Goal: Use online tool/utility: Utilize a website feature to perform a specific function

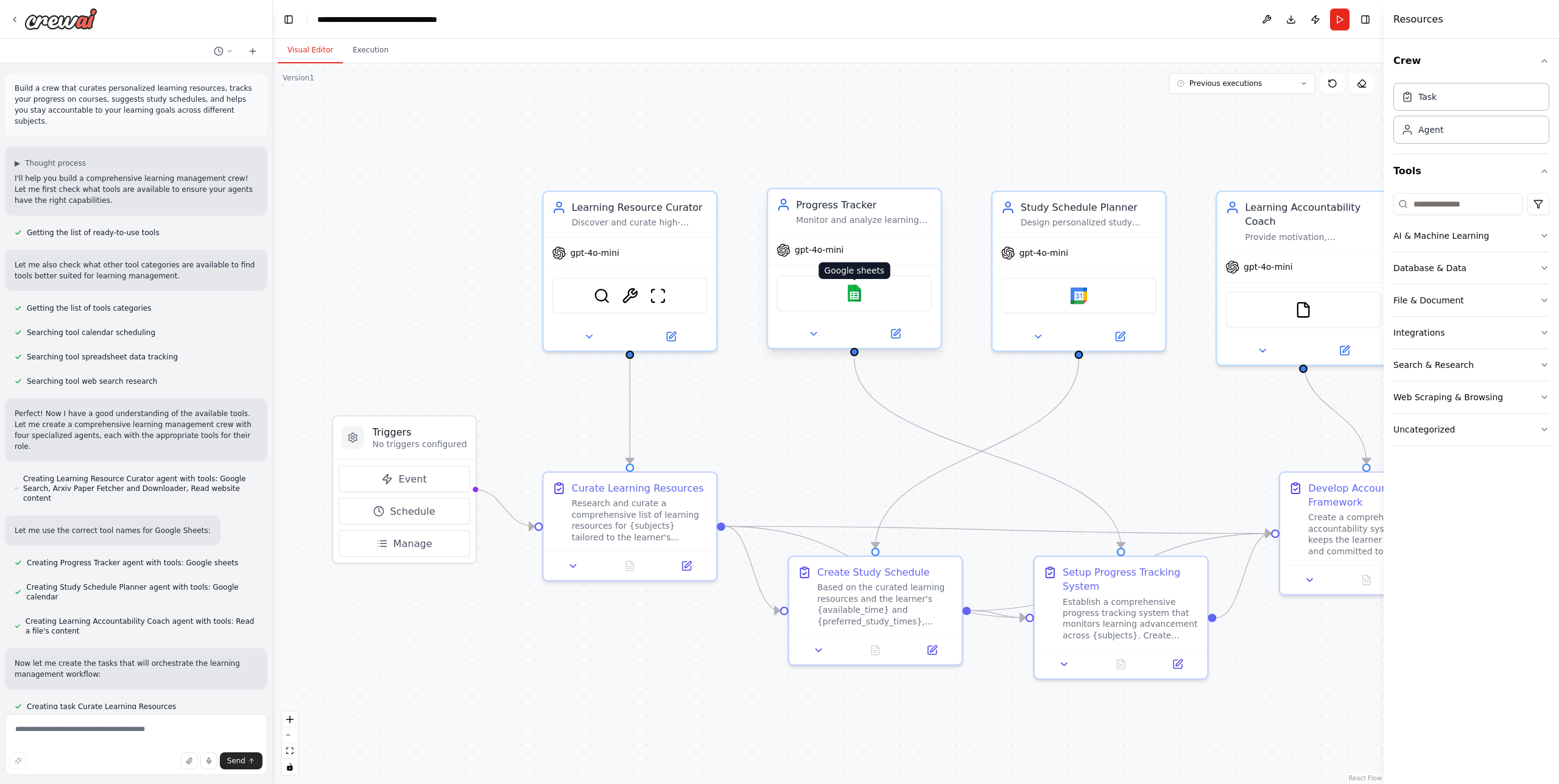
click at [865, 280] on div "Google sheets" at bounding box center [854, 292] width 156 height 36
click at [851, 294] on img at bounding box center [855, 293] width 17 height 17
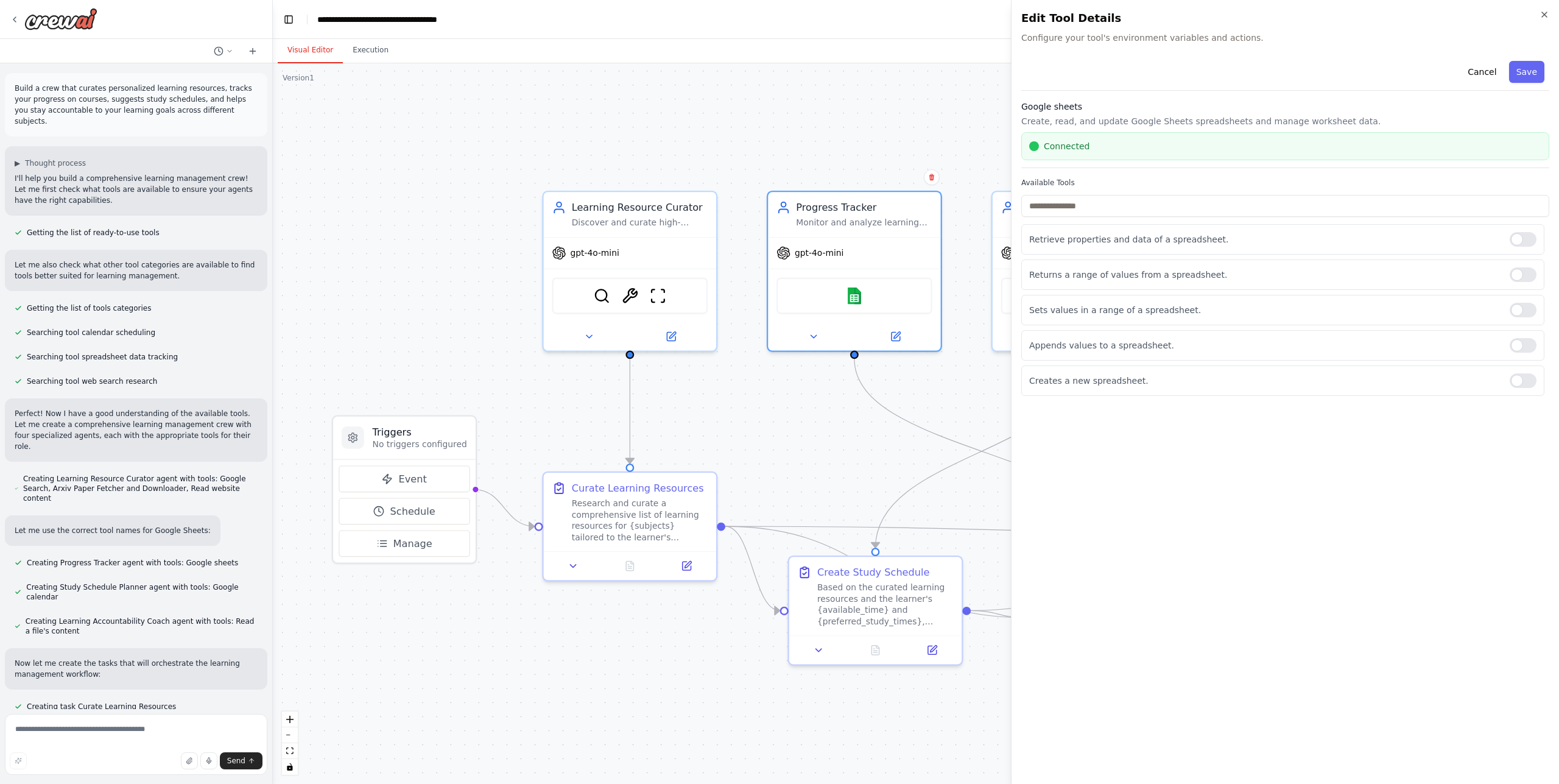
click at [809, 412] on body "Build a crew that curates personalized learning resources, tracks your progress…" at bounding box center [780, 392] width 1559 height 784
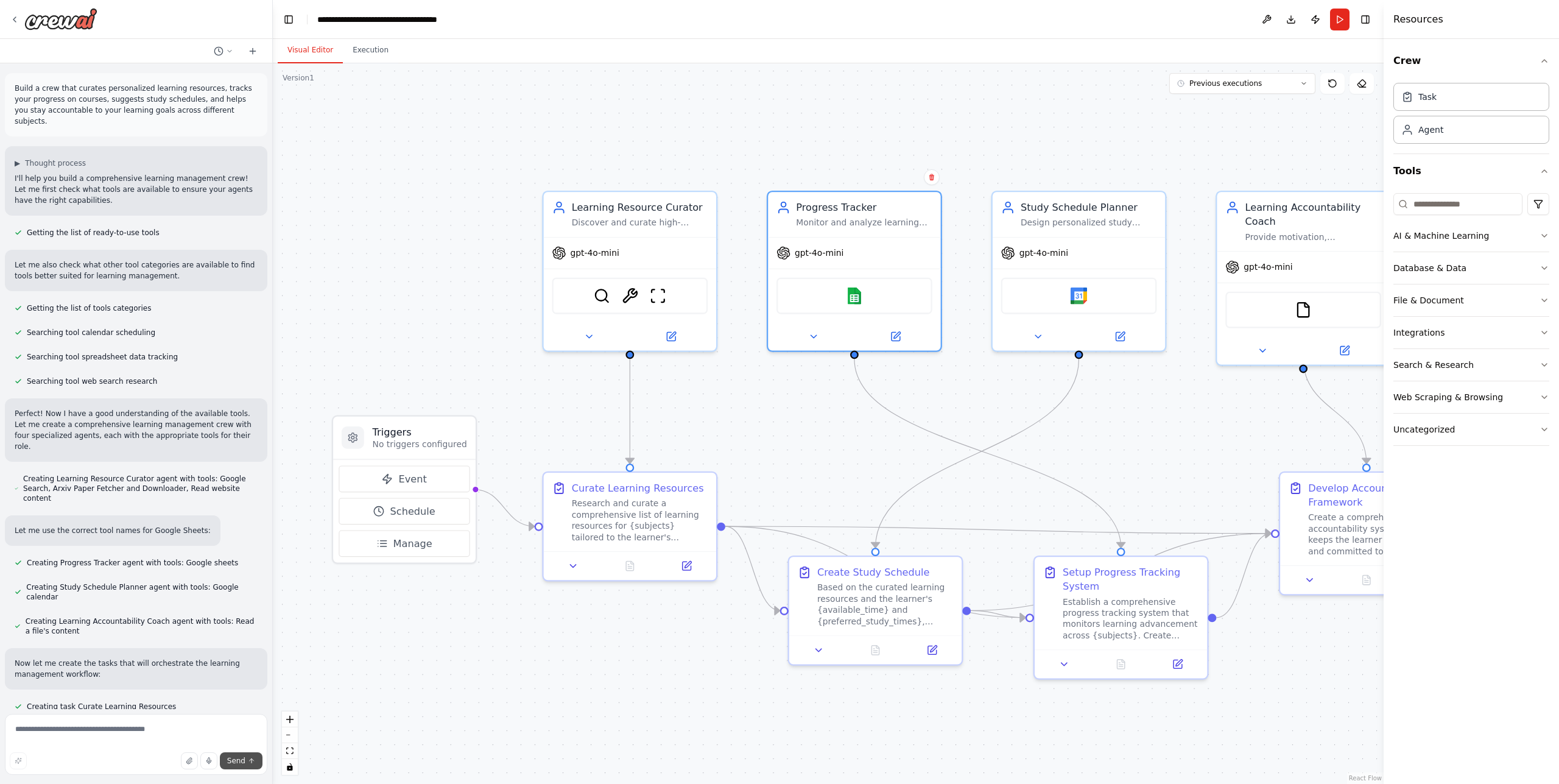
click at [235, 760] on span "Send" at bounding box center [236, 760] width 18 height 10
click at [166, 740] on textarea at bounding box center [136, 744] width 263 height 61
click at [148, 731] on textarea at bounding box center [136, 744] width 263 height 61
click at [139, 737] on textarea at bounding box center [136, 744] width 263 height 61
click at [195, 736] on textarea at bounding box center [136, 744] width 263 height 61
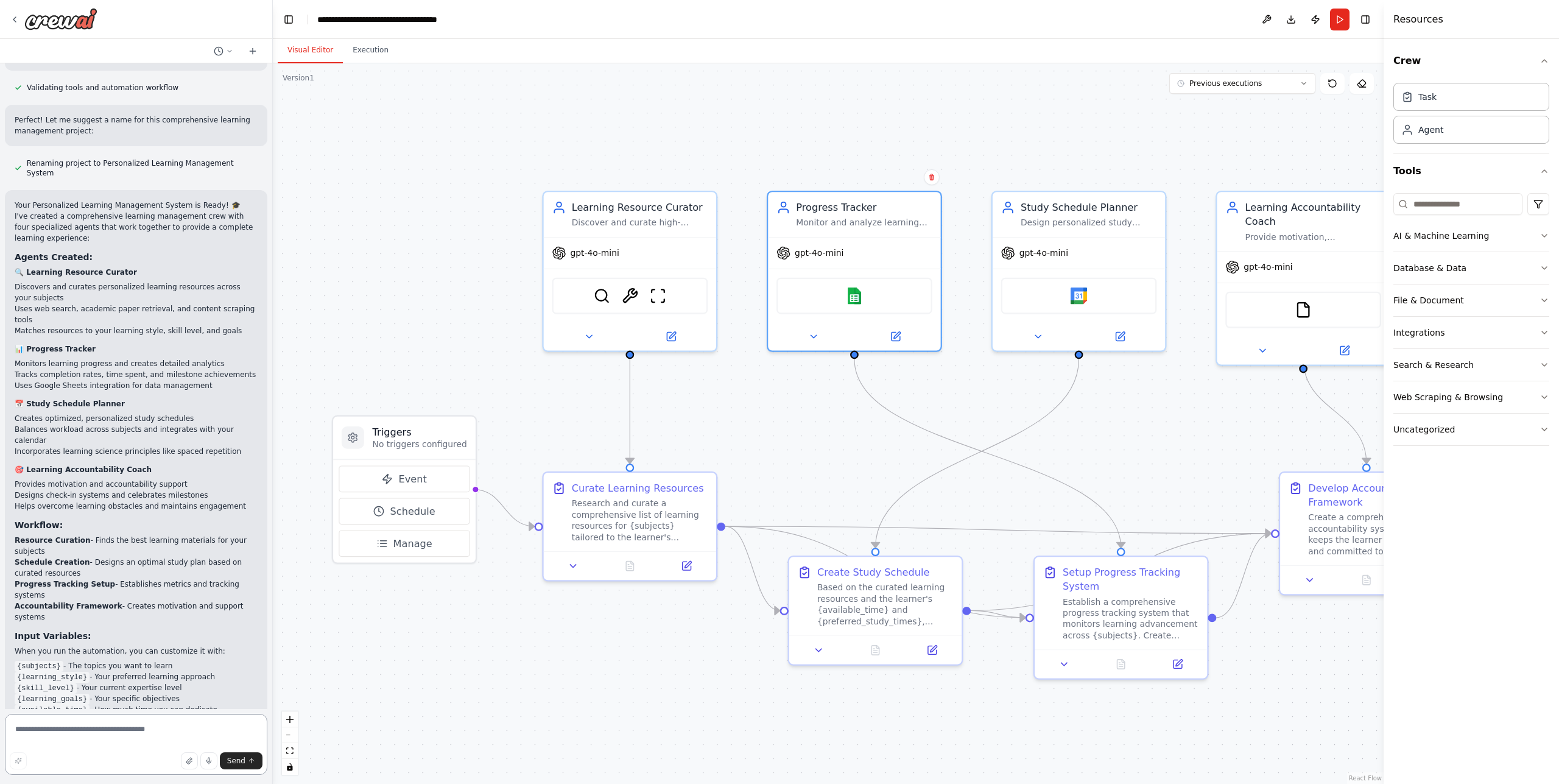
scroll to position [787, 0]
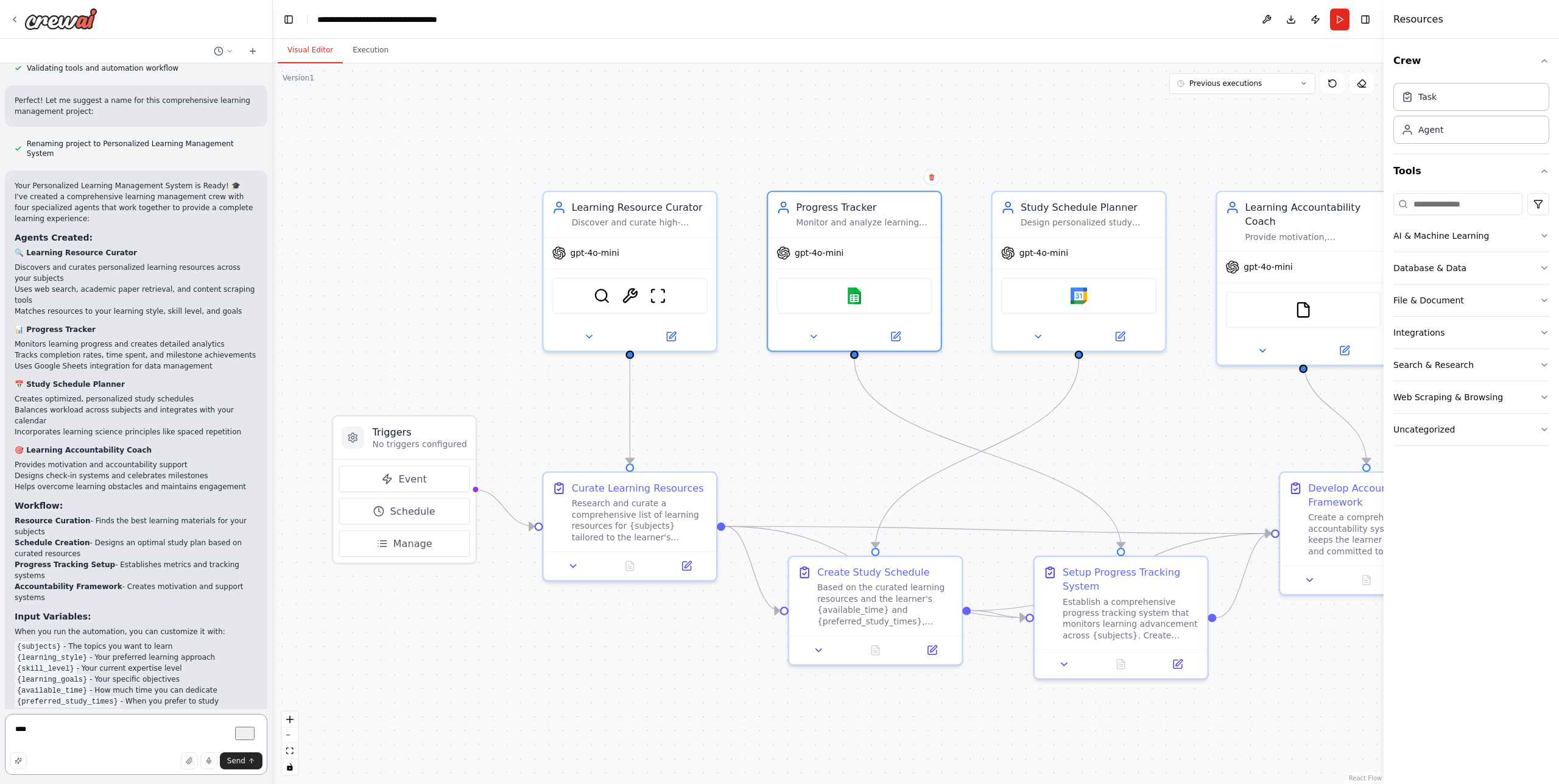
type textarea "*****"
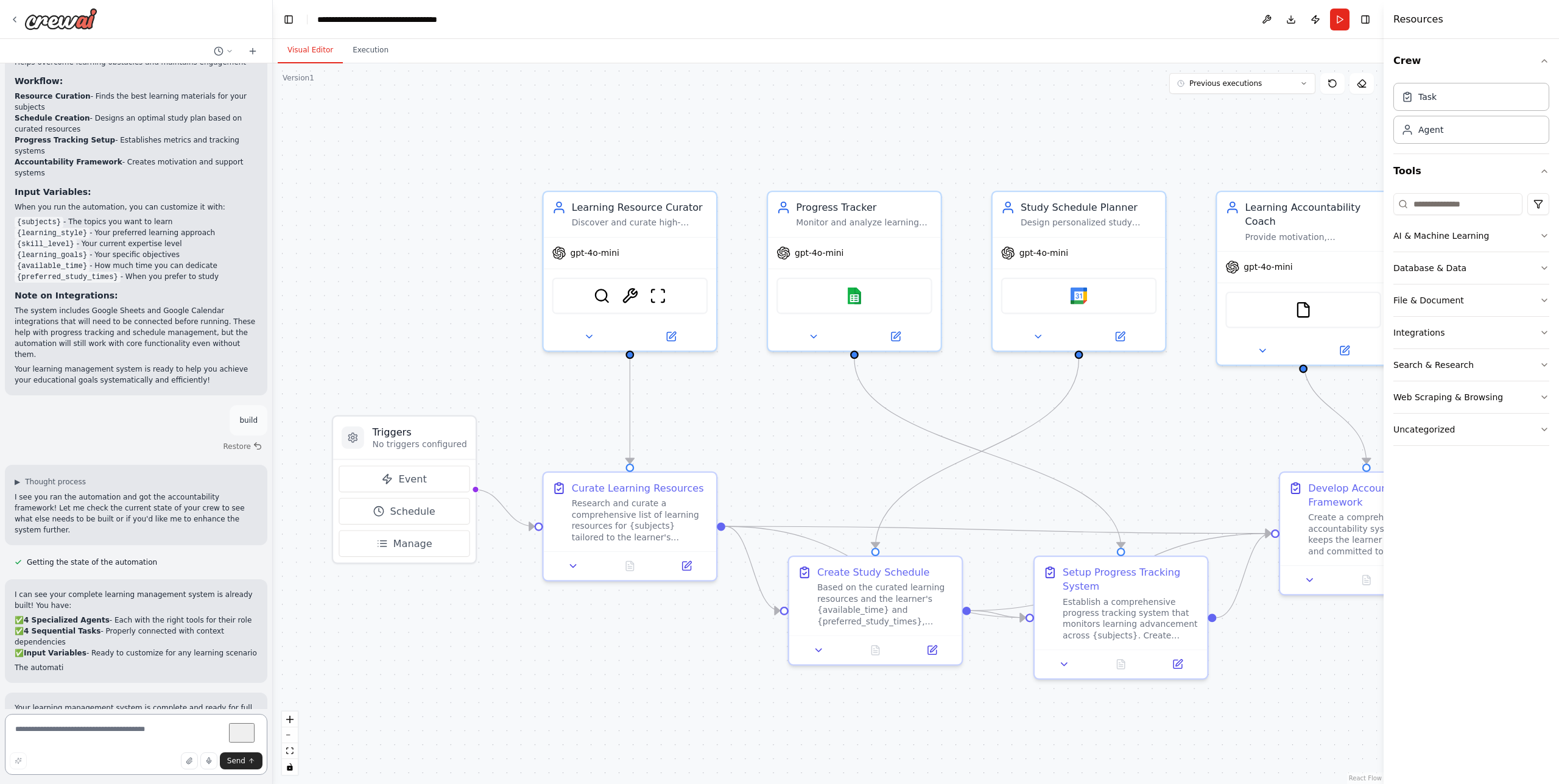
scroll to position [1213, 0]
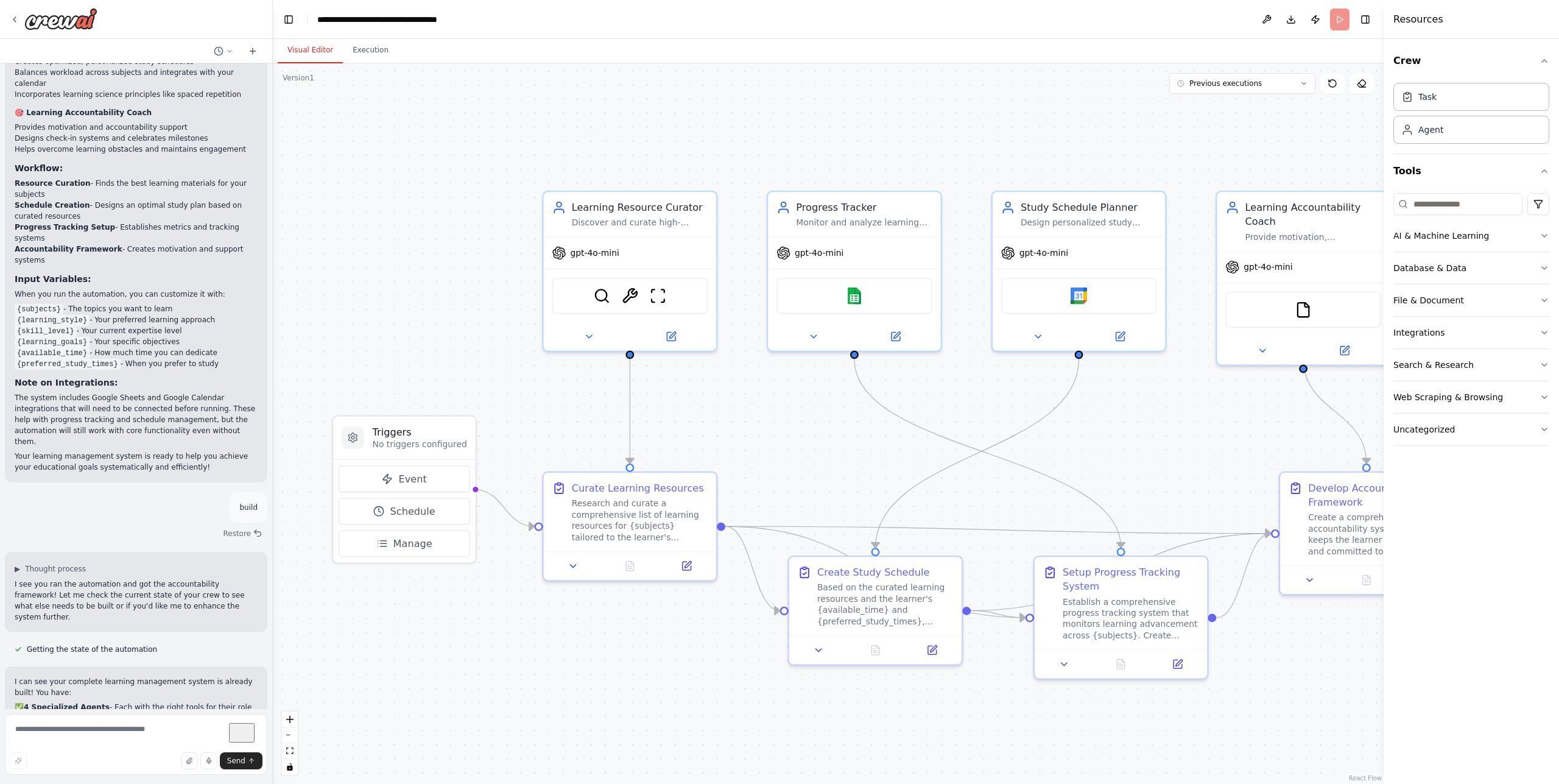
scroll to position [1125, 0]
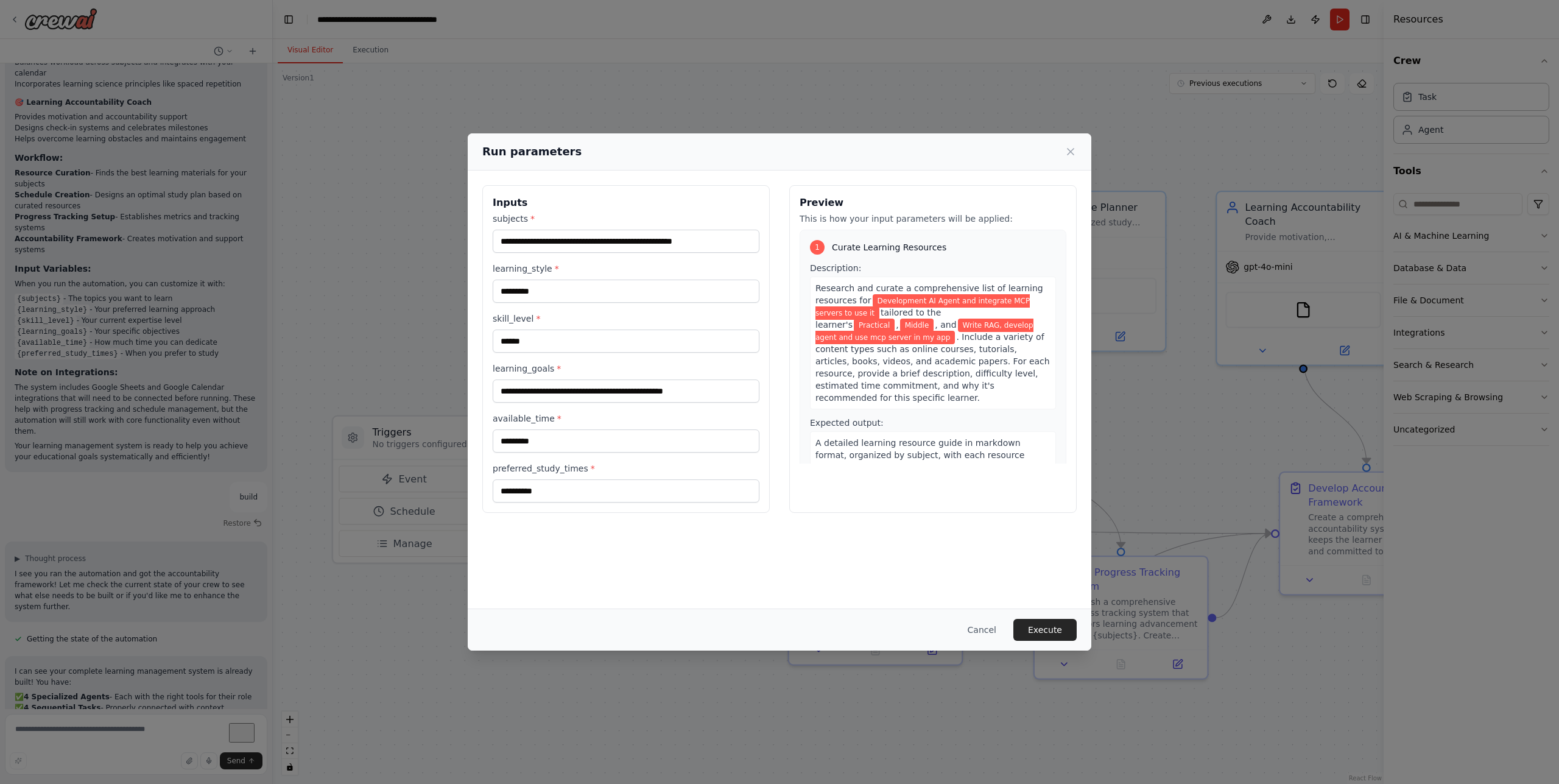
click at [873, 299] on span "Development AI Agent and integrate MCP servers to use it" at bounding box center [923, 307] width 215 height 26
click at [923, 364] on span ". Include a variety of content types such as online courses, tutorials, article…" at bounding box center [933, 367] width 234 height 71
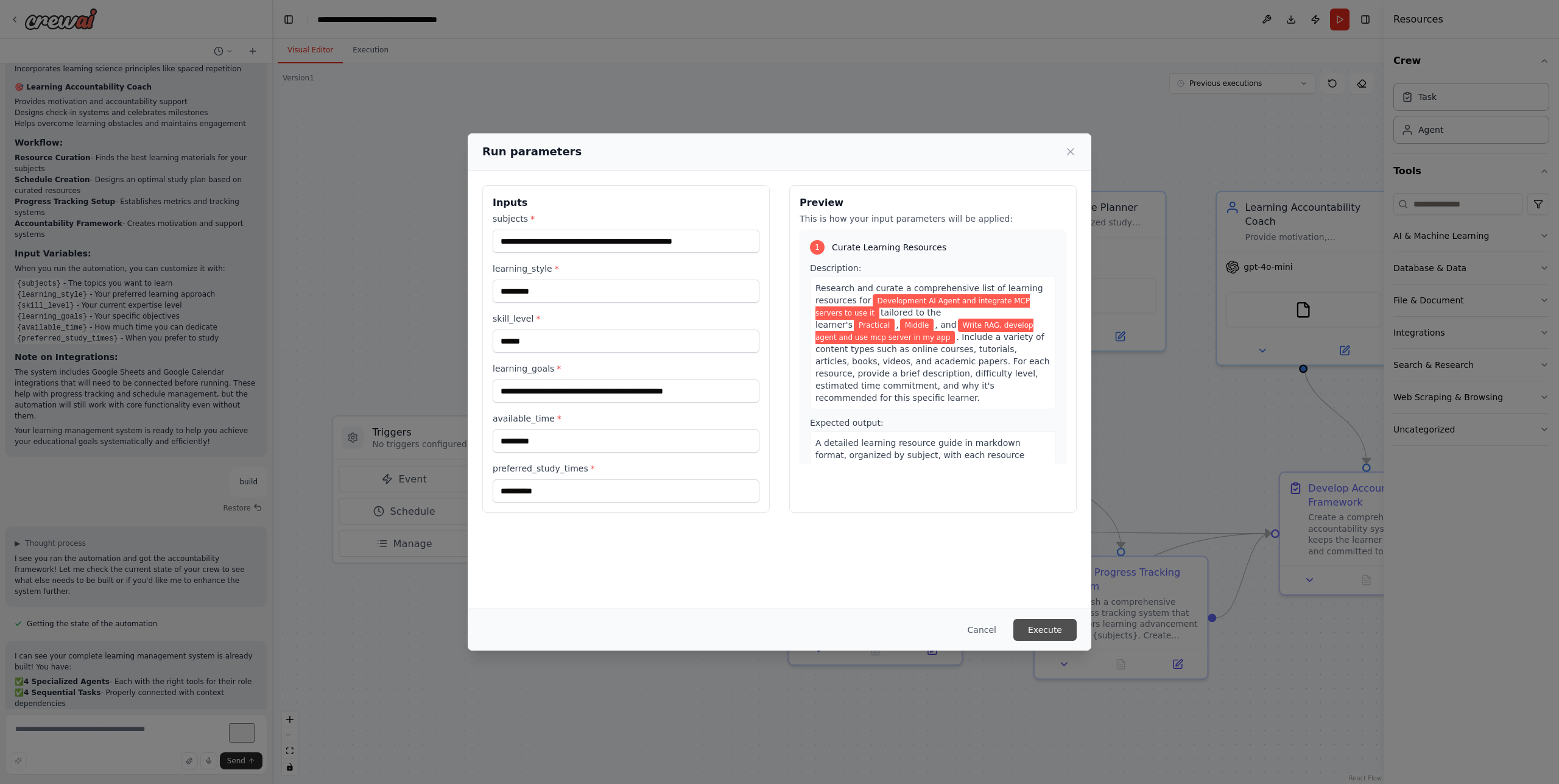
click at [1049, 628] on button "Execute" at bounding box center [1045, 630] width 63 height 22
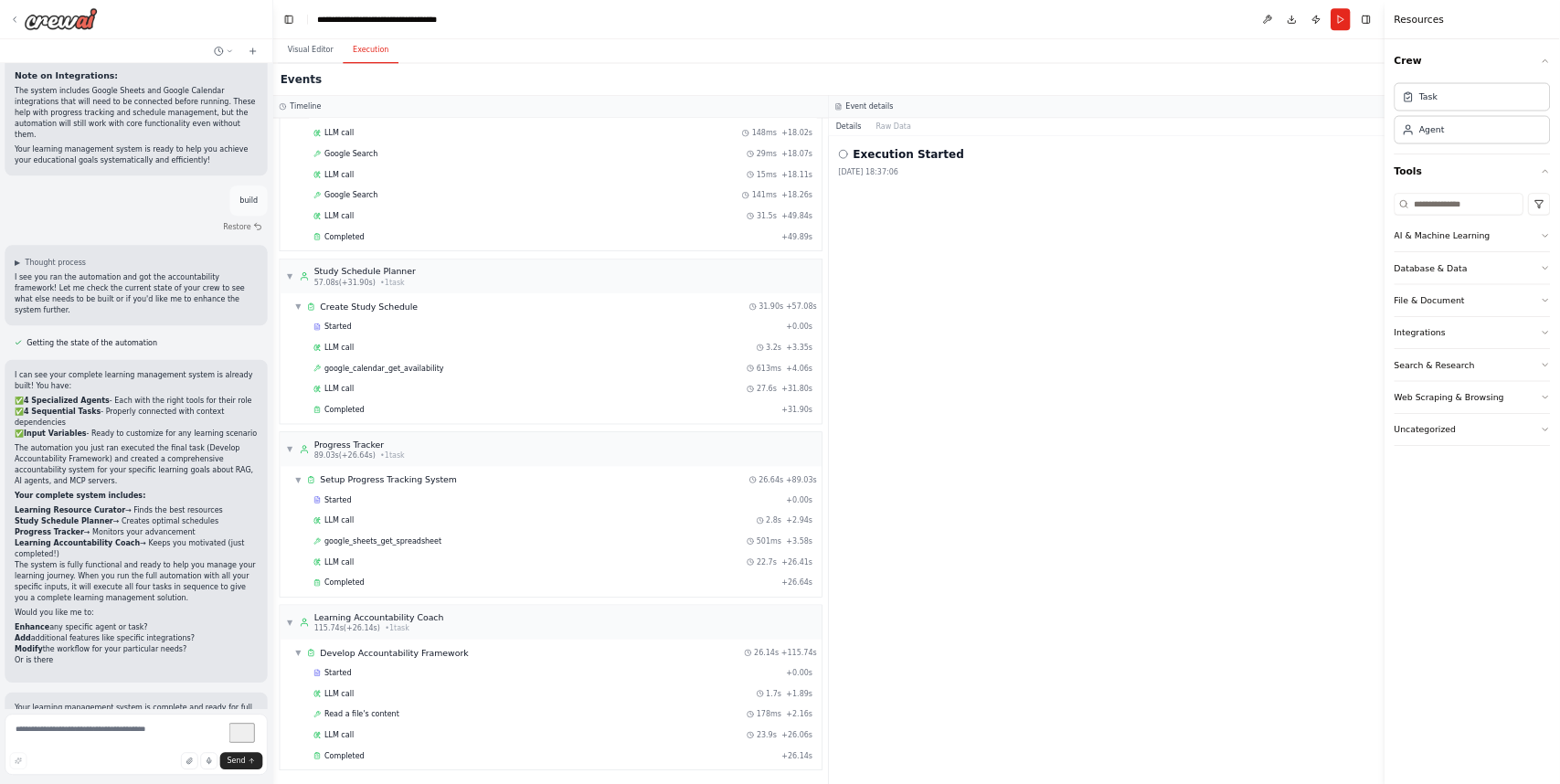
scroll to position [2148, 0]
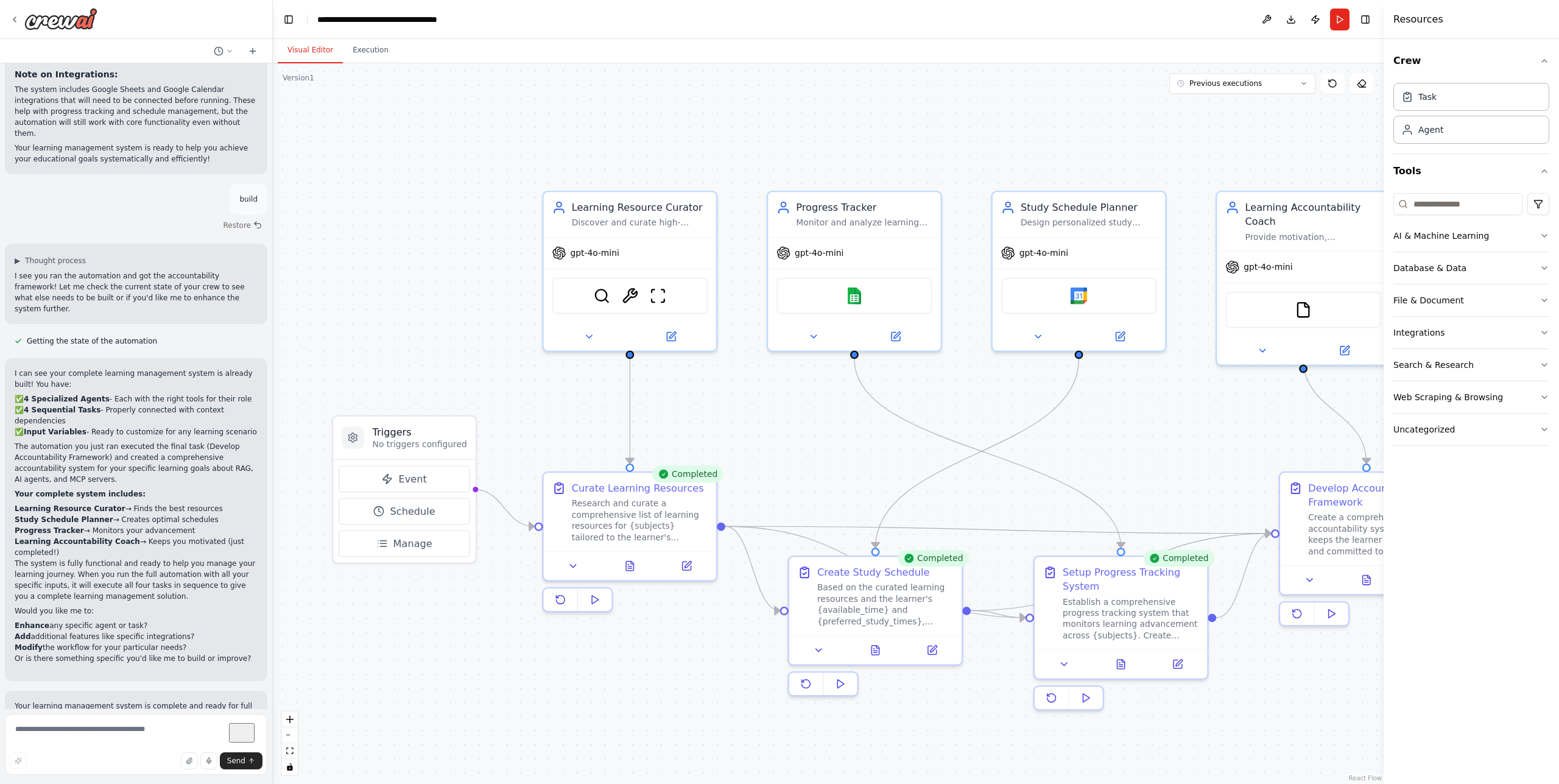
click at [310, 48] on button "Visual Editor" at bounding box center [310, 50] width 65 height 26
click at [1289, 24] on button "Download" at bounding box center [1291, 19] width 20 height 22
drag, startPoint x: 1243, startPoint y: 96, endPoint x: 1255, endPoint y: 78, distance: 21.6
click at [1255, 78] on div ".deletable-edge-delete-btn { width: 20px; height: 20px; border: 0px solid #ffff…" at bounding box center [828, 424] width 1111 height 721
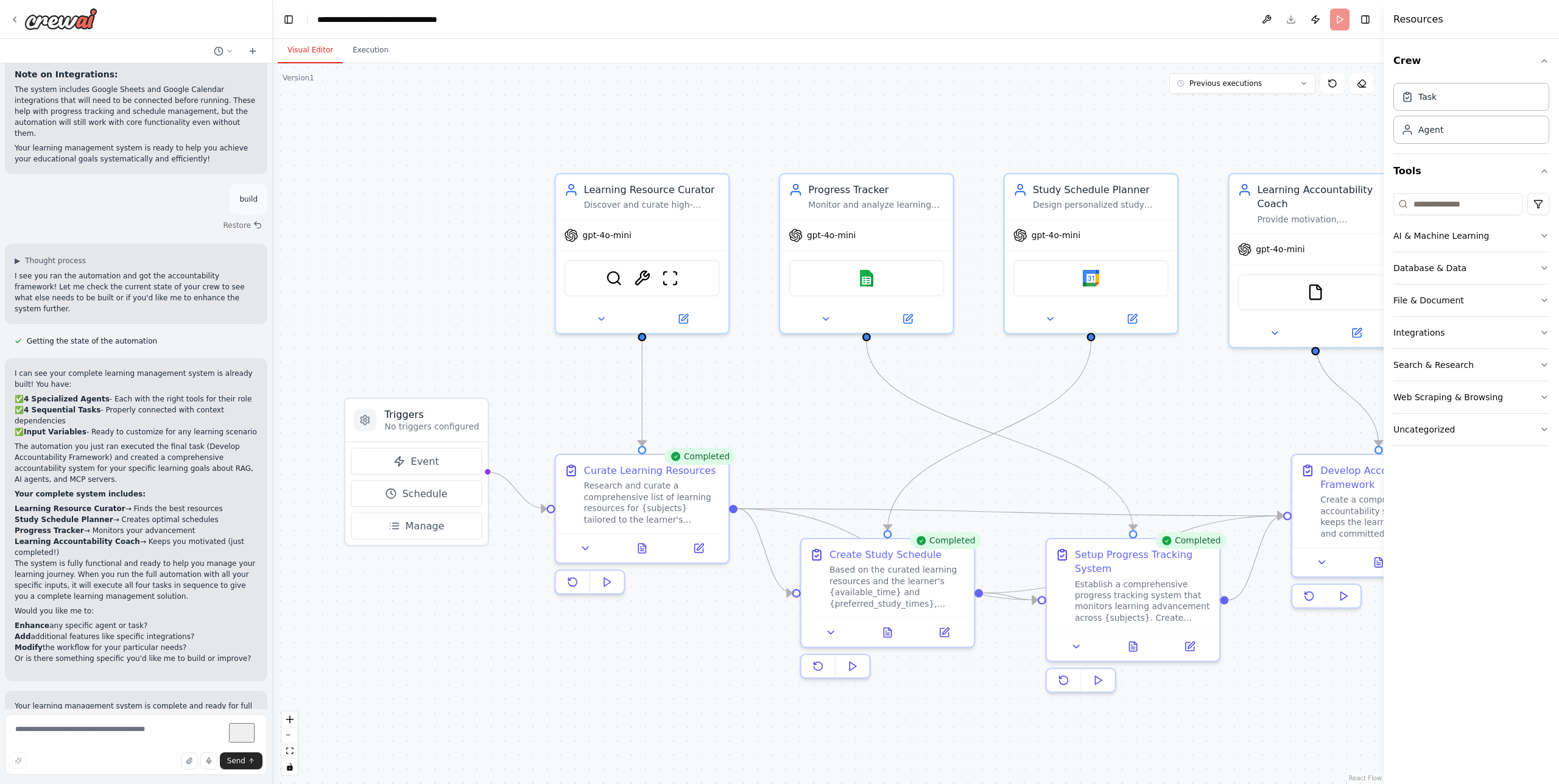
click at [1255, 78] on button "Previous executions" at bounding box center [1242, 83] width 146 height 20
click at [1452, 225] on button "AI & Machine Learning" at bounding box center [1471, 236] width 156 height 32
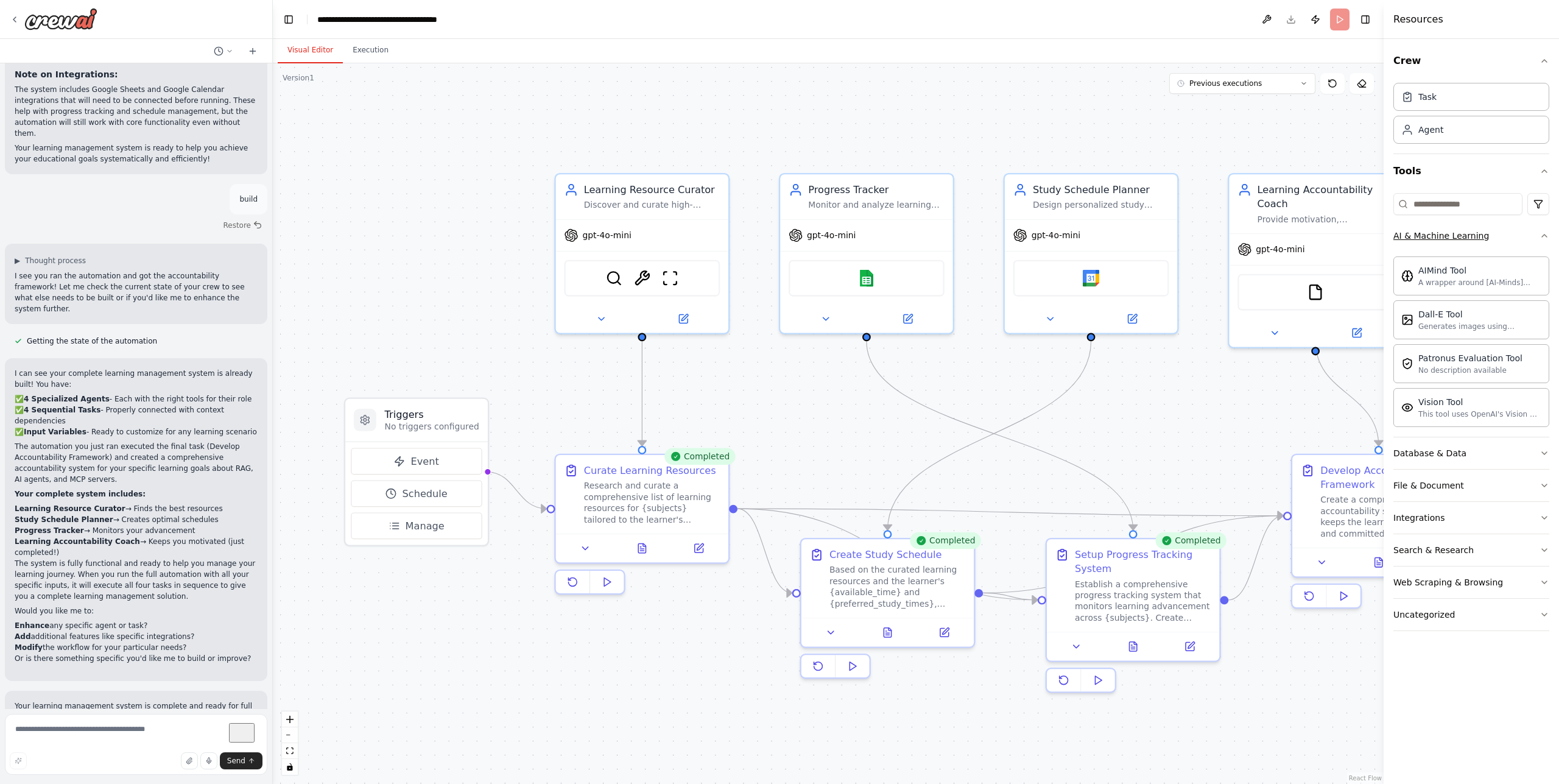
click at [1452, 225] on button "AI & Machine Learning" at bounding box center [1471, 236] width 156 height 32
